Goal: Transaction & Acquisition: Purchase product/service

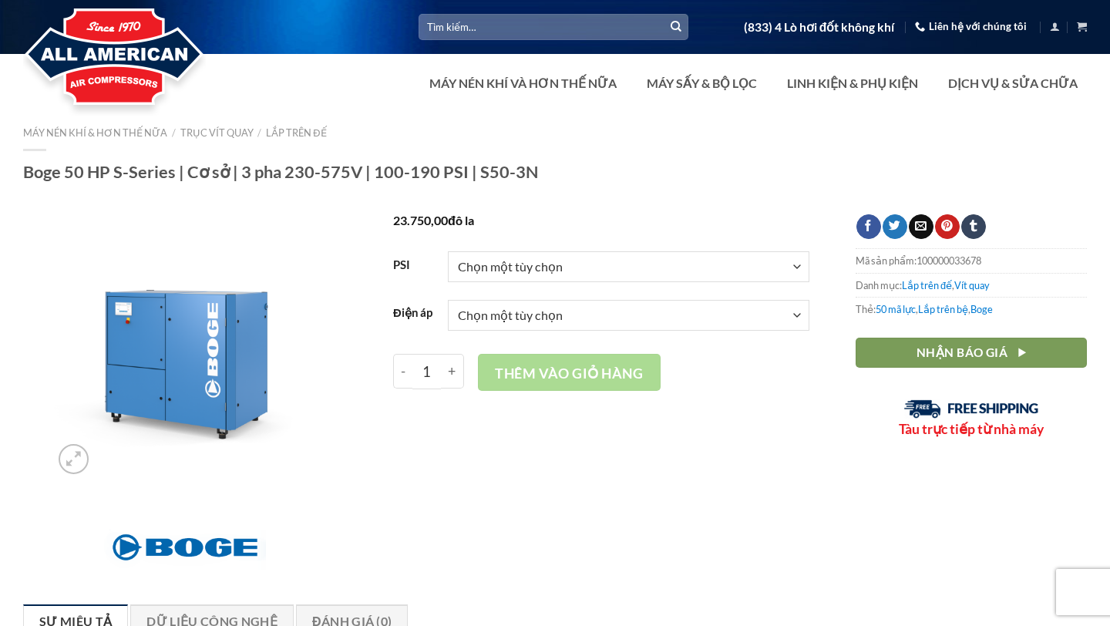
click at [701, 277] on select "Chọn một tùy chọn 100 125 150 190" at bounding box center [629, 266] width 362 height 31
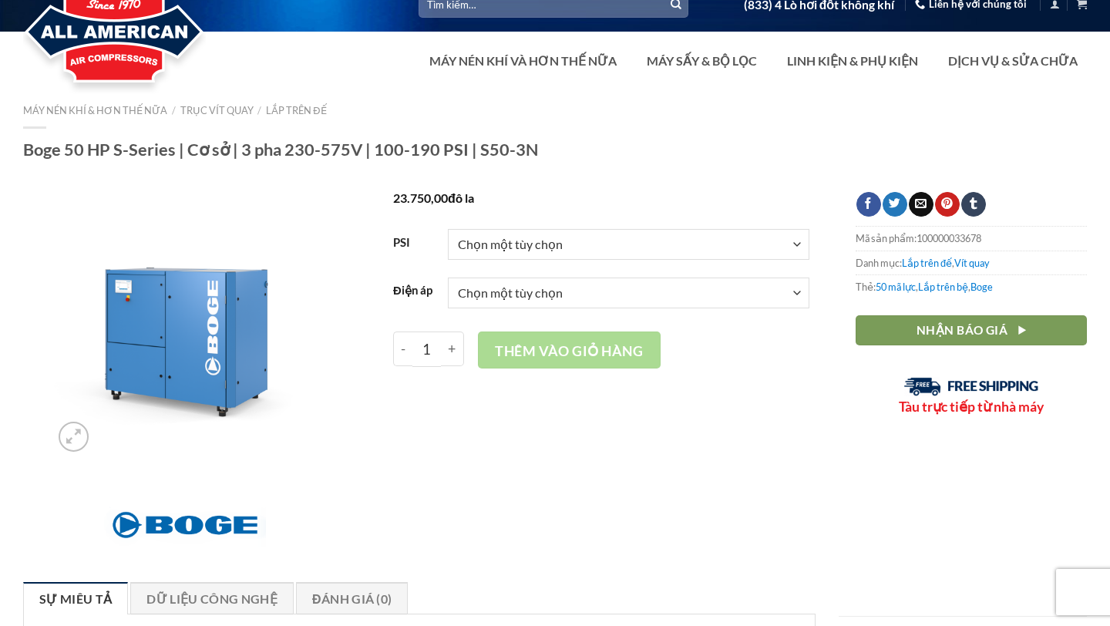
scroll to position [29, 0]
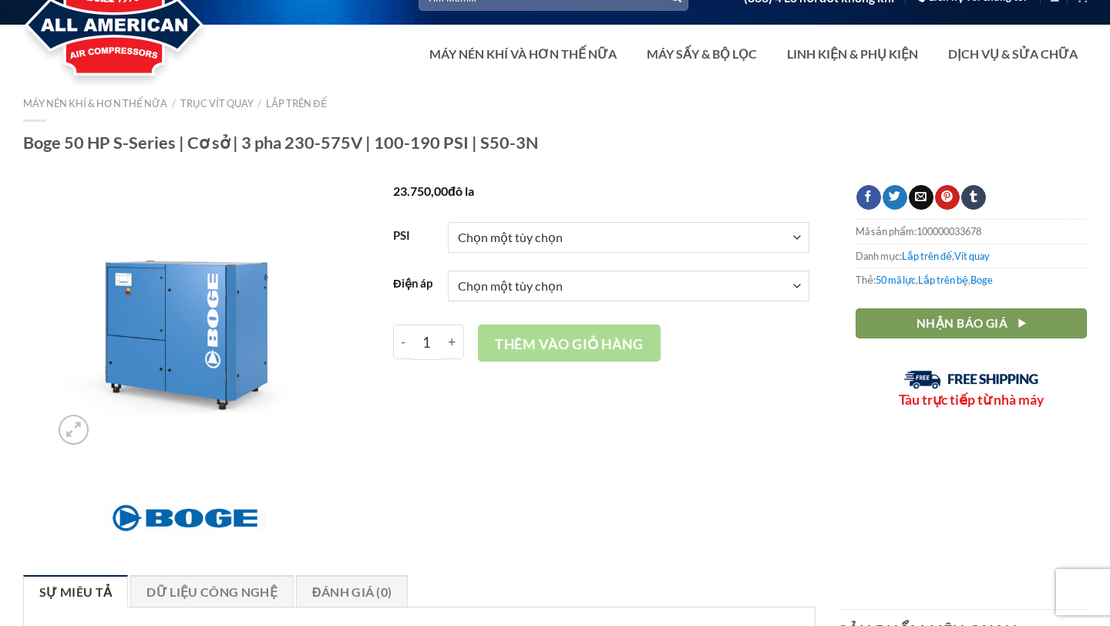
click at [637, 228] on select "Chọn một tùy chọn 100 125 150 190" at bounding box center [629, 237] width 362 height 31
select select "125"
click at [577, 285] on select "Choose an option 3/60/230V 3/60/460V 3/60/575V" at bounding box center [629, 286] width 362 height 31
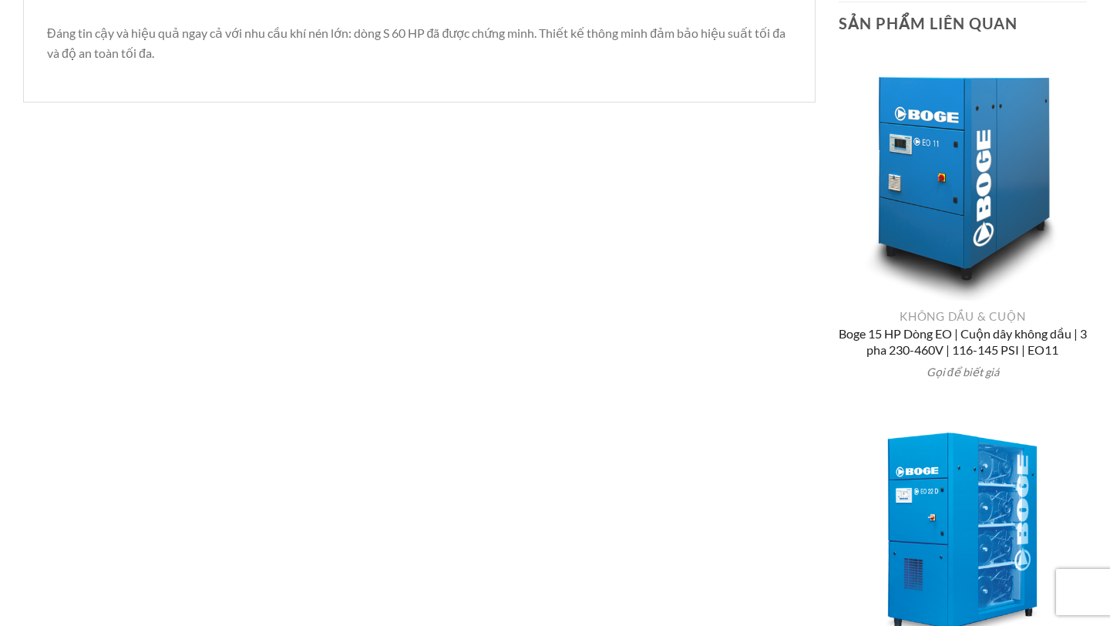
scroll to position [350, 0]
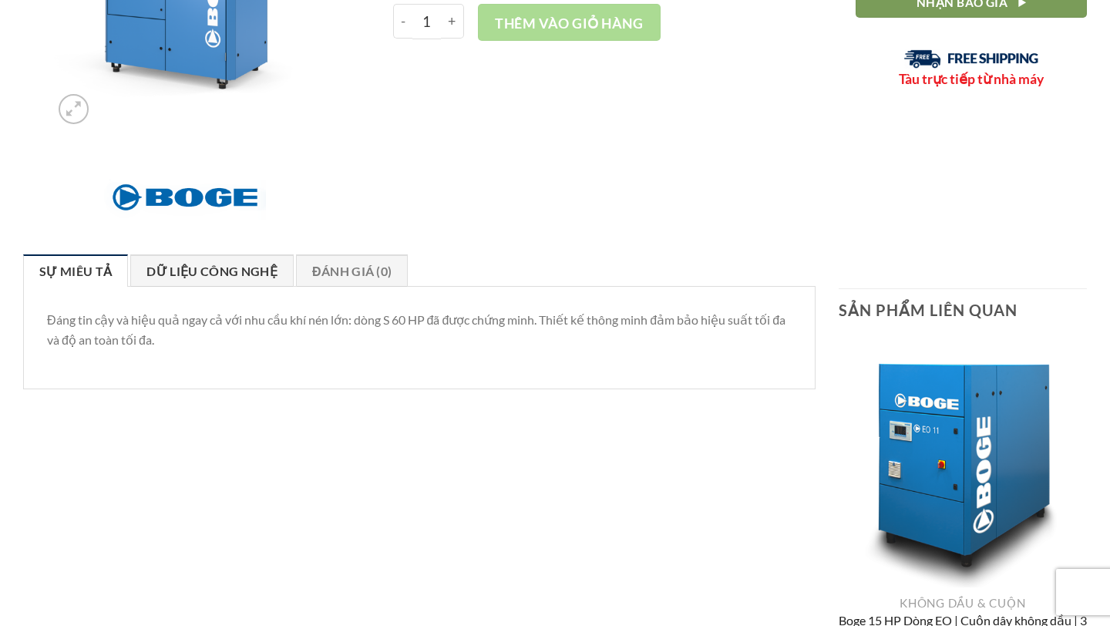
click at [235, 277] on font "Dữ liệu công nghệ" at bounding box center [211, 271] width 130 height 15
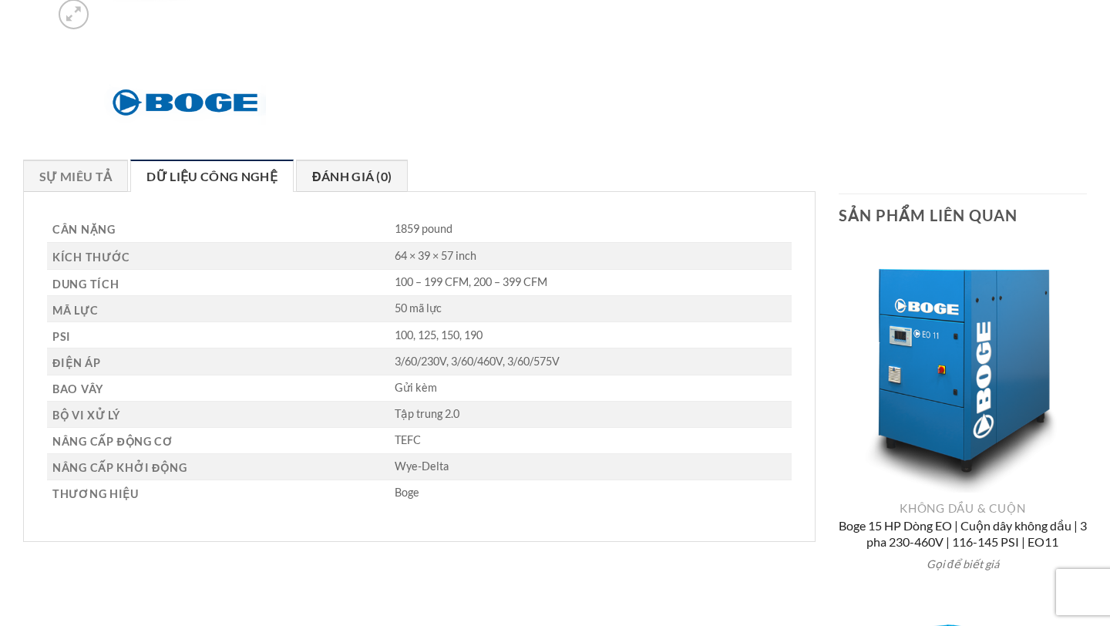
scroll to position [446, 0]
drag, startPoint x: 386, startPoint y: 313, endPoint x: 458, endPoint y: 313, distance: 71.7
click at [458, 313] on td "50 mã lực" at bounding box center [590, 308] width 402 height 26
click at [607, 330] on p "100, 125, 150, 190" at bounding box center [593, 335] width 396 height 15
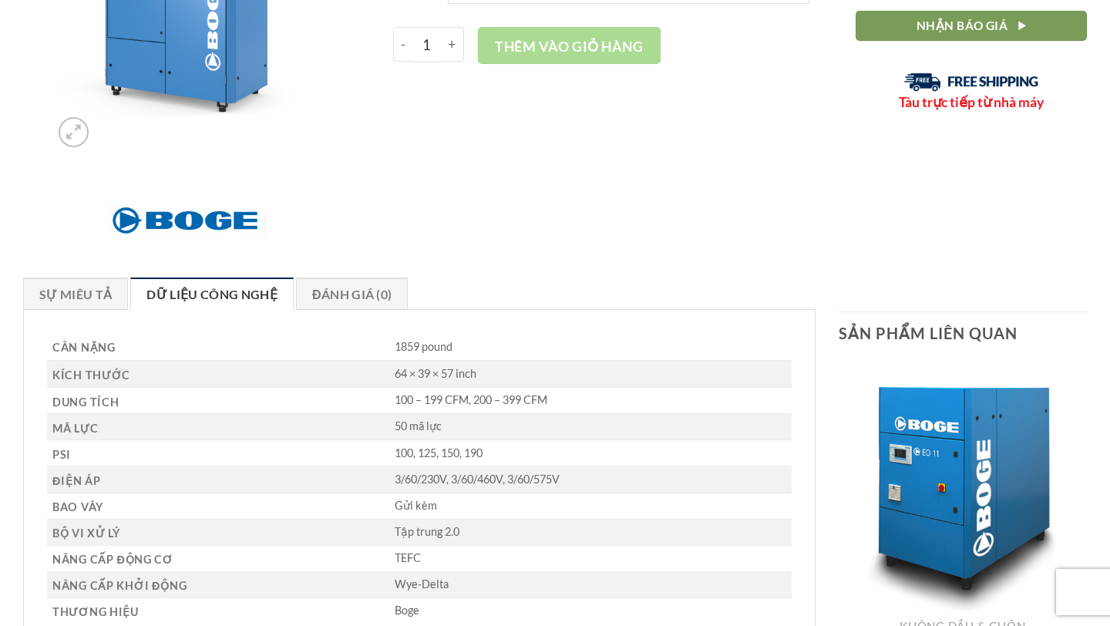
scroll to position [357, 0]
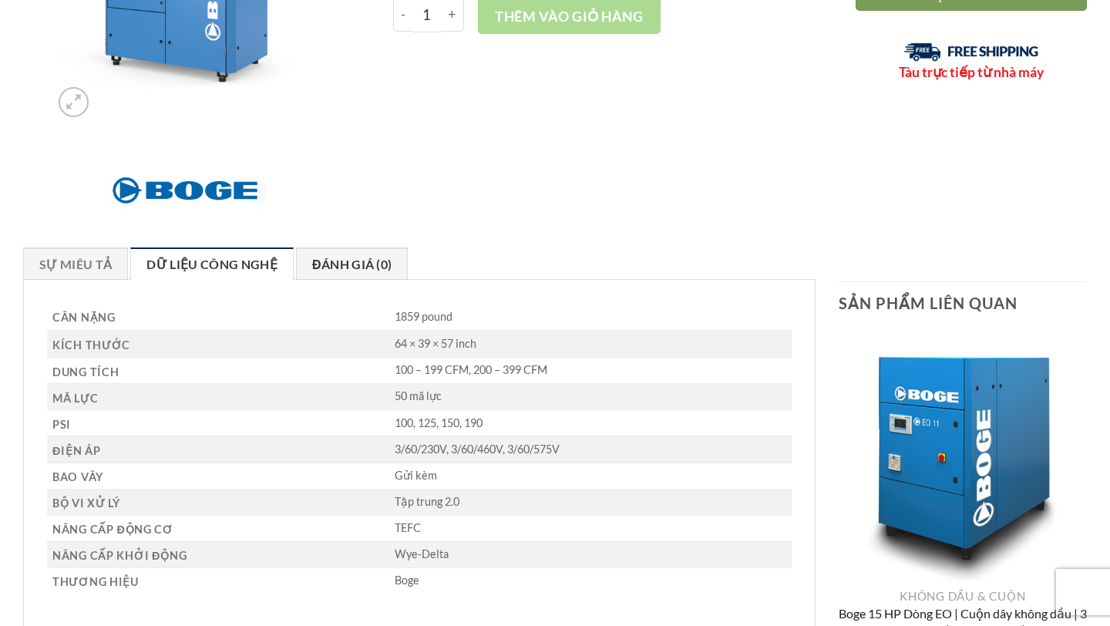
click at [384, 257] on font "Đánh giá (0)" at bounding box center [351, 264] width 79 height 15
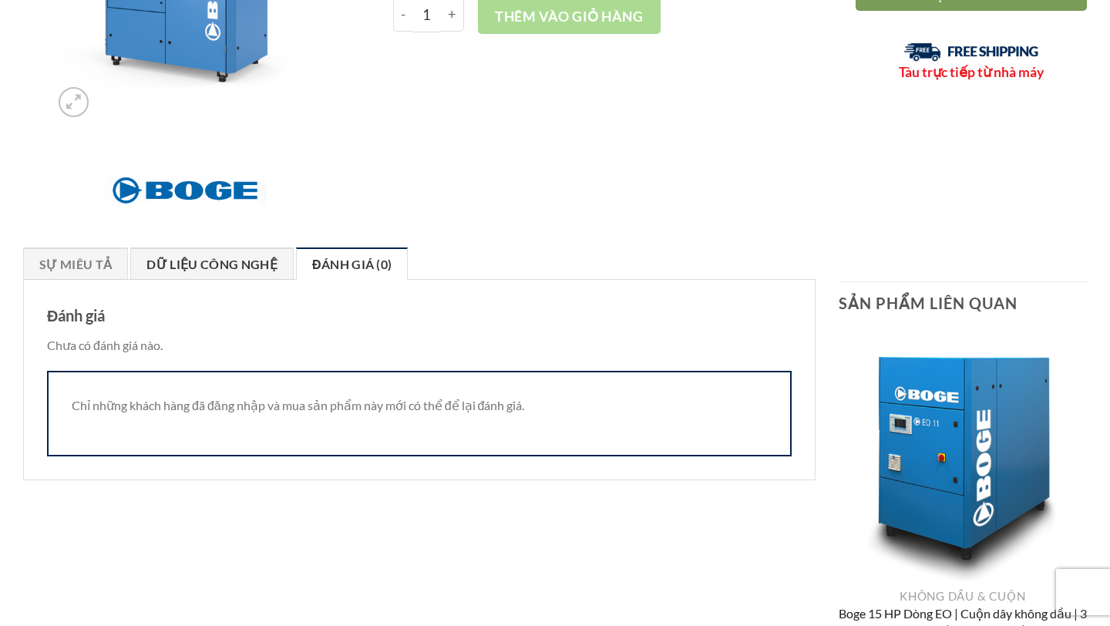
click at [282, 274] on link "Dữ liệu công nghệ" at bounding box center [211, 263] width 163 height 32
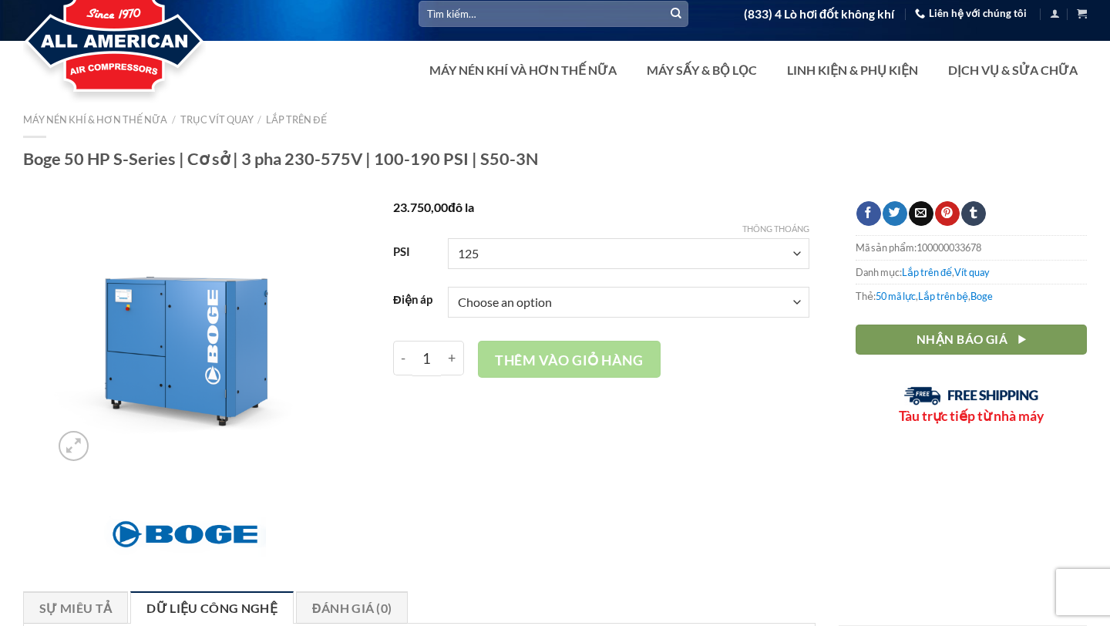
scroll to position [11, 0]
